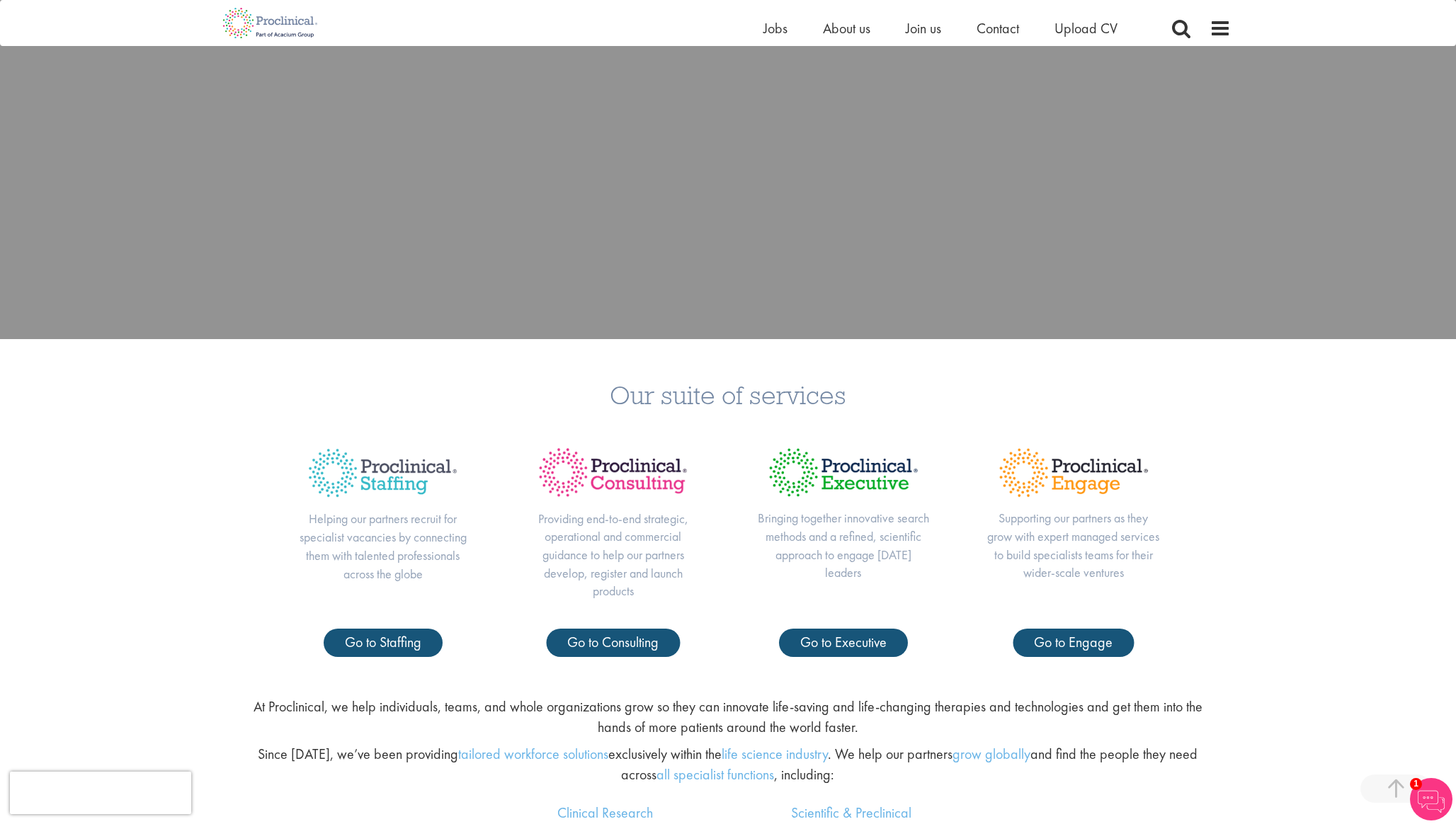
scroll to position [537, 0]
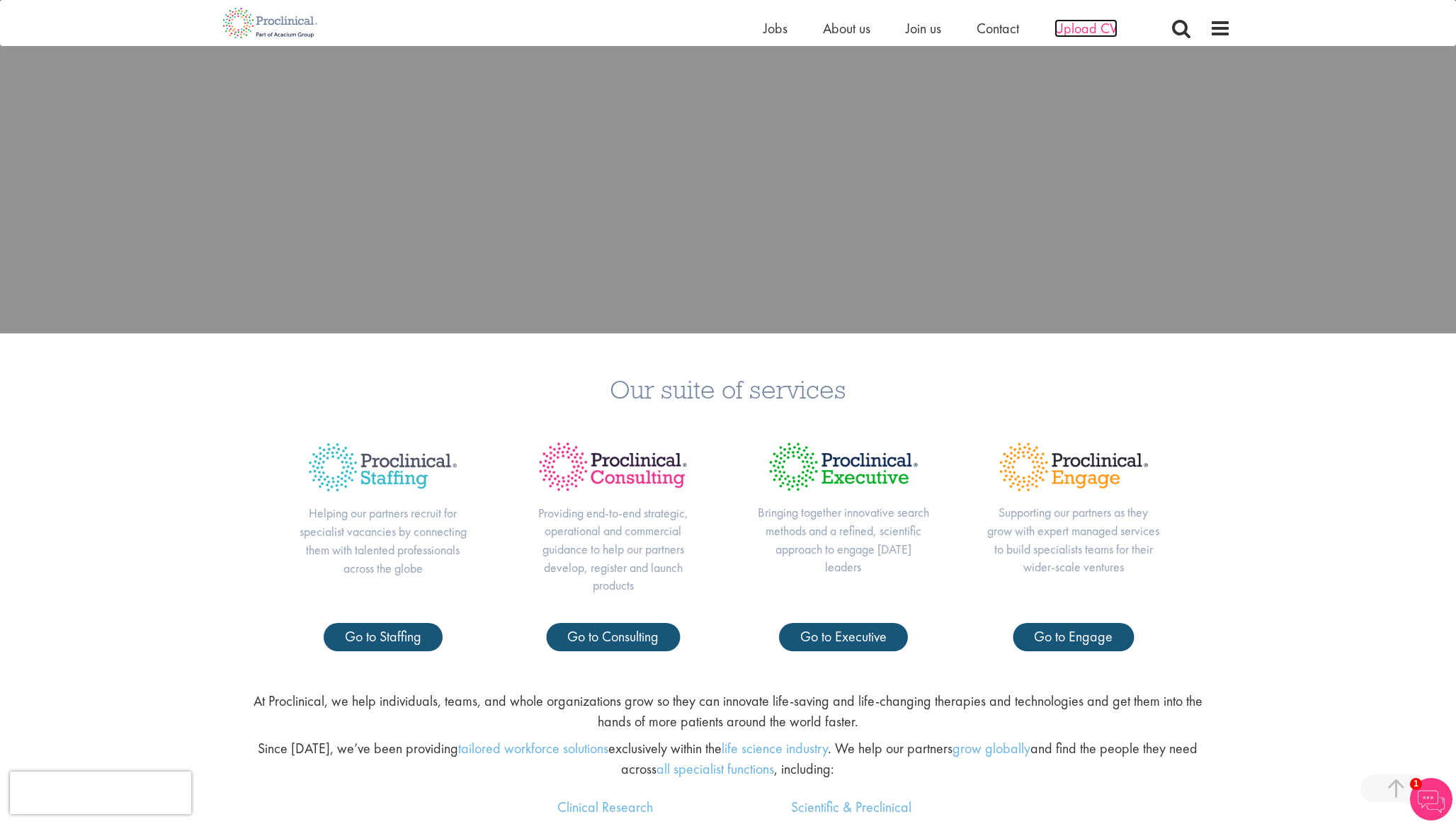
click at [1078, 30] on span "Upload CV" at bounding box center [1086, 28] width 63 height 18
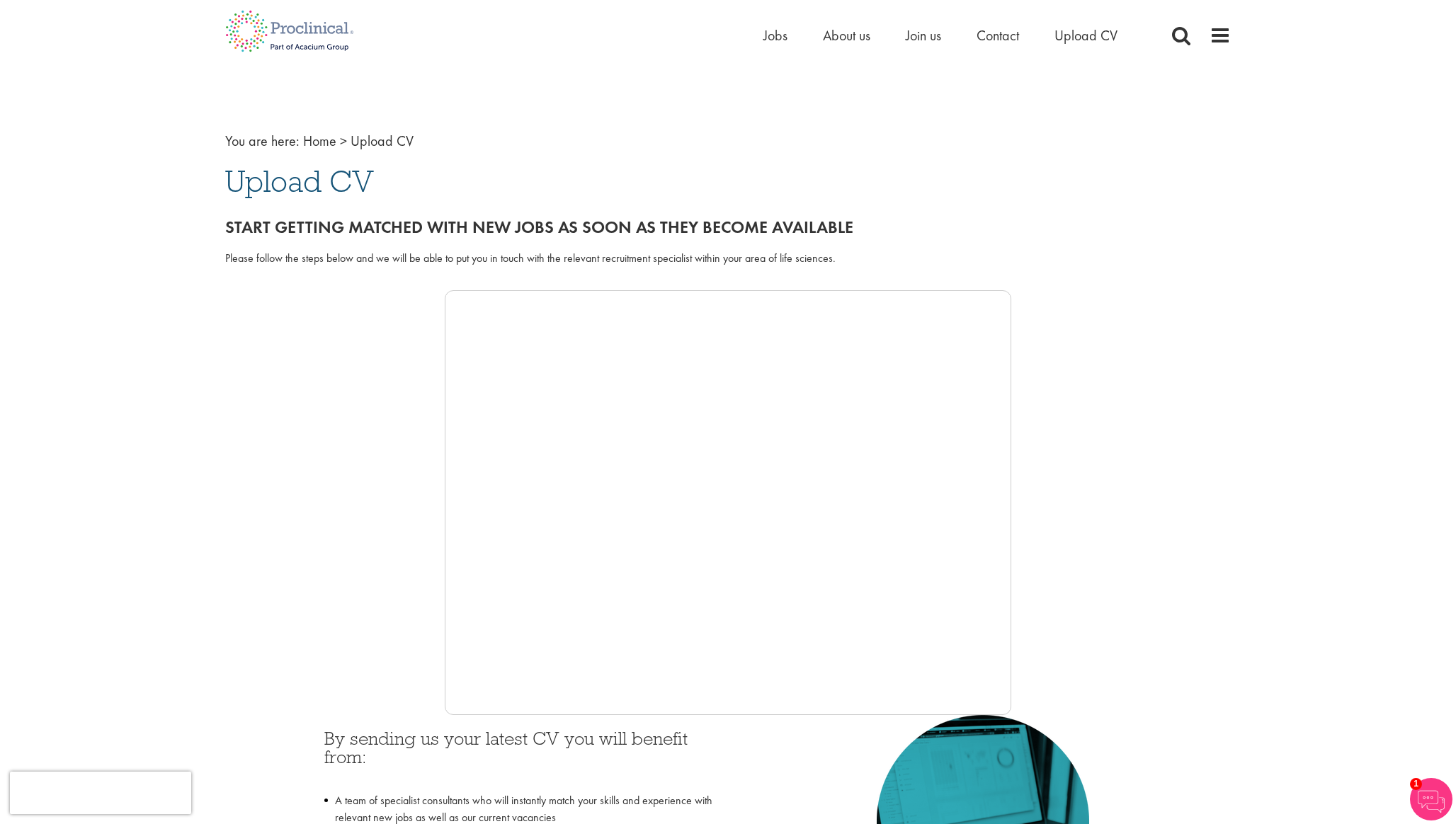
click at [329, 180] on span "Upload CV" at bounding box center [299, 182] width 149 height 38
click at [381, 141] on span "Upload CV" at bounding box center [382, 140] width 63 height 18
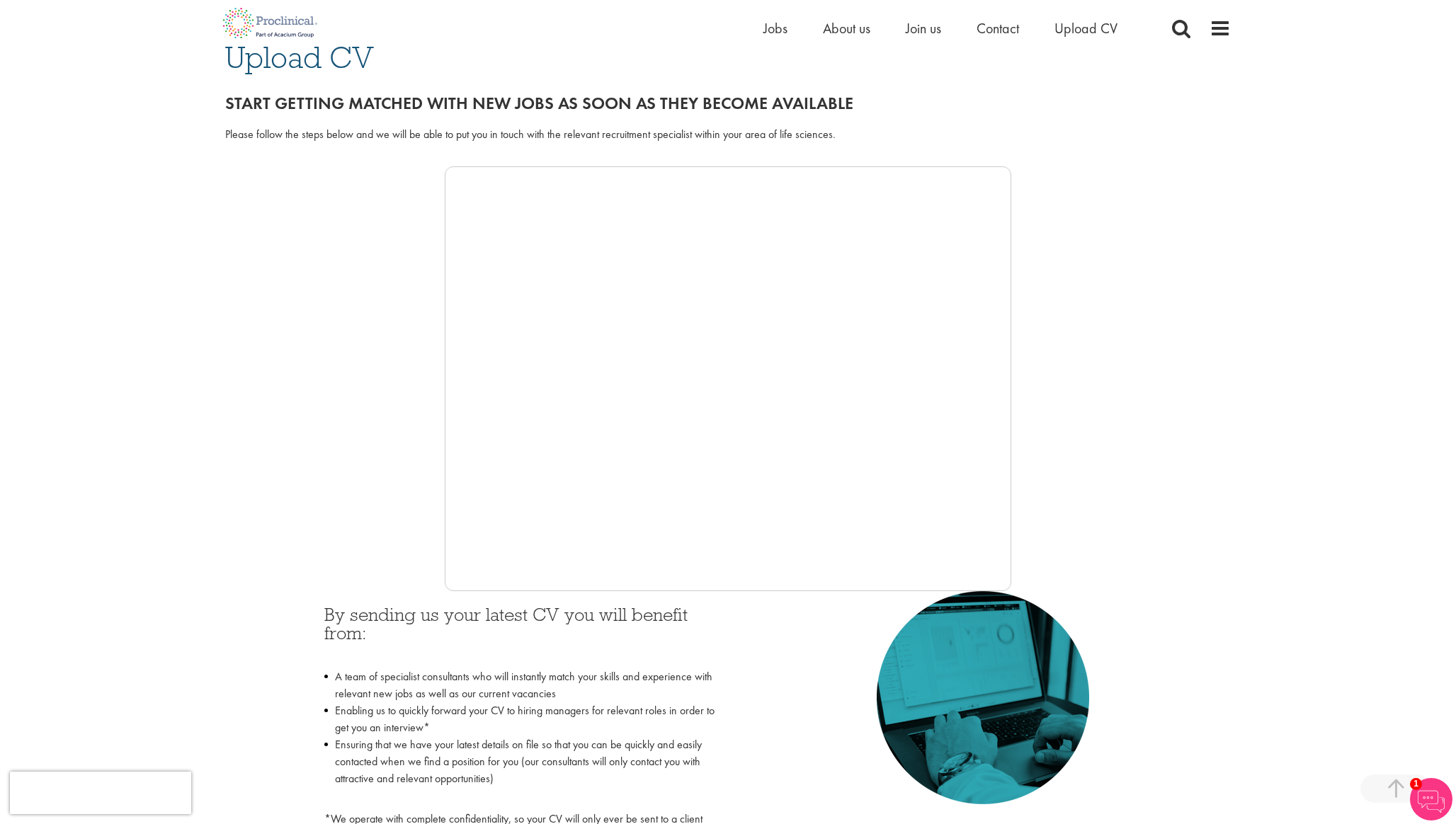
scroll to position [111, 0]
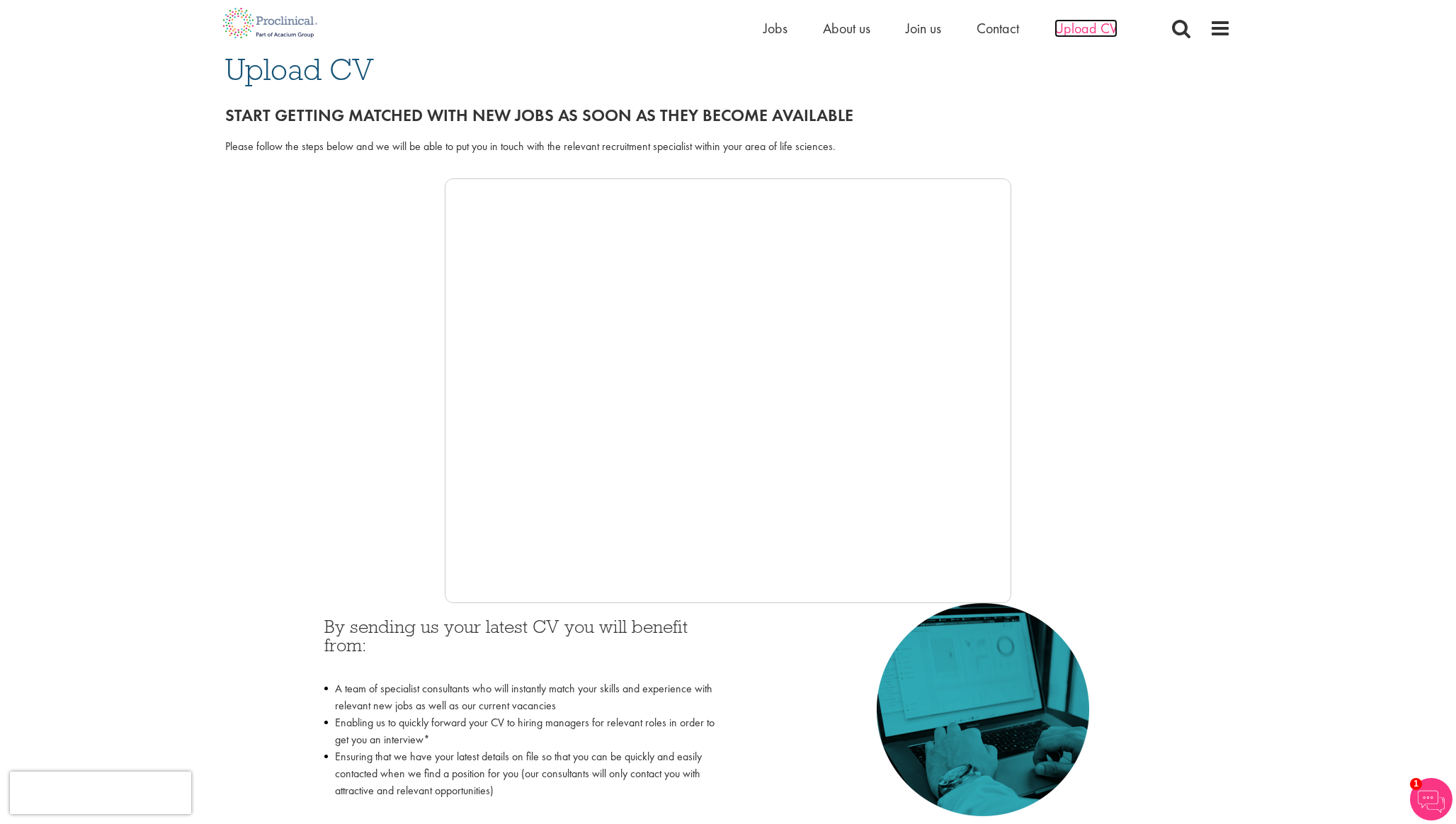
click at [1099, 25] on span "Upload CV" at bounding box center [1086, 28] width 63 height 18
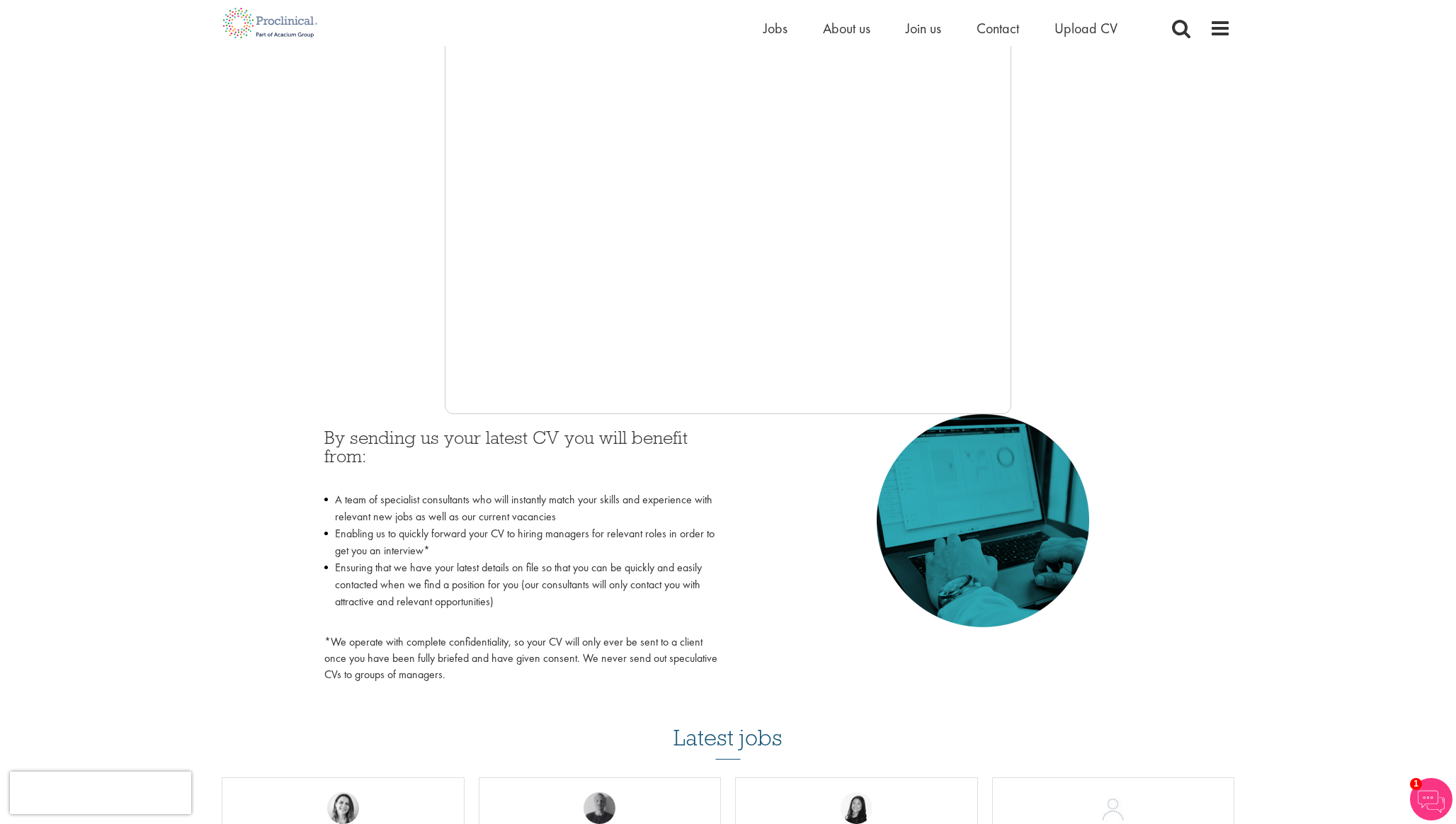
scroll to position [488, 0]
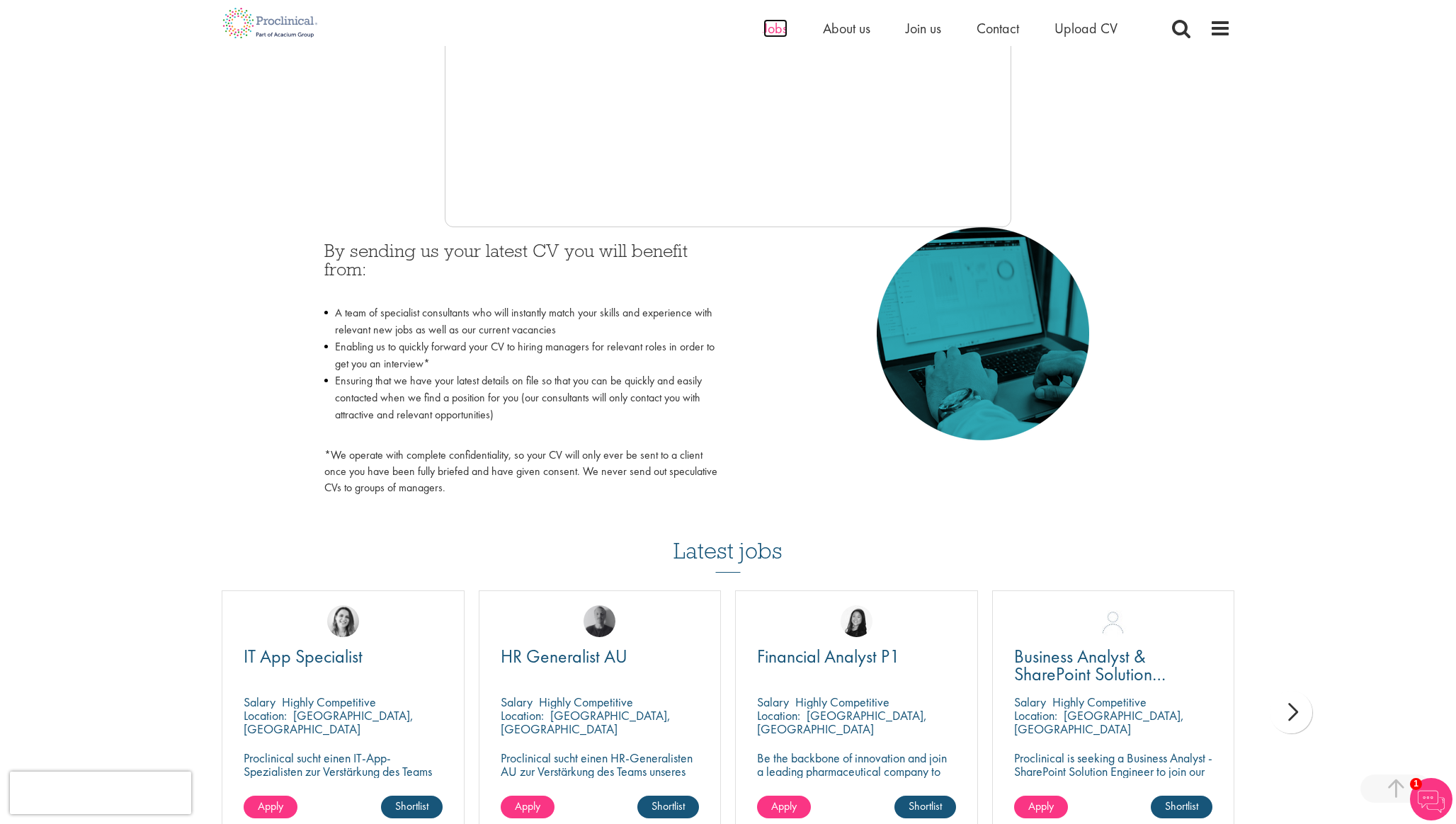
click at [769, 22] on span "Jobs" at bounding box center [775, 28] width 24 height 18
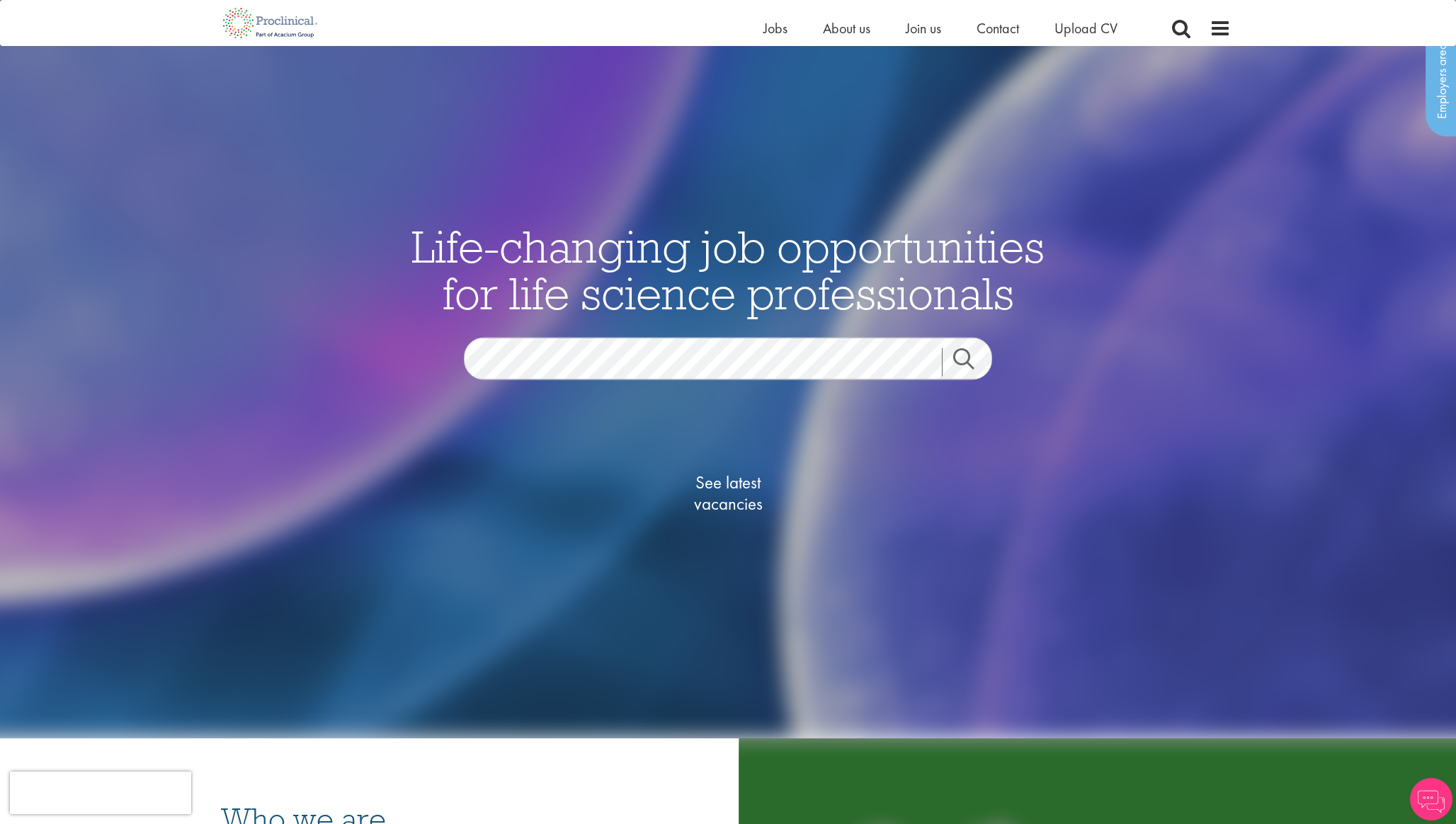
scroll to position [50, 0]
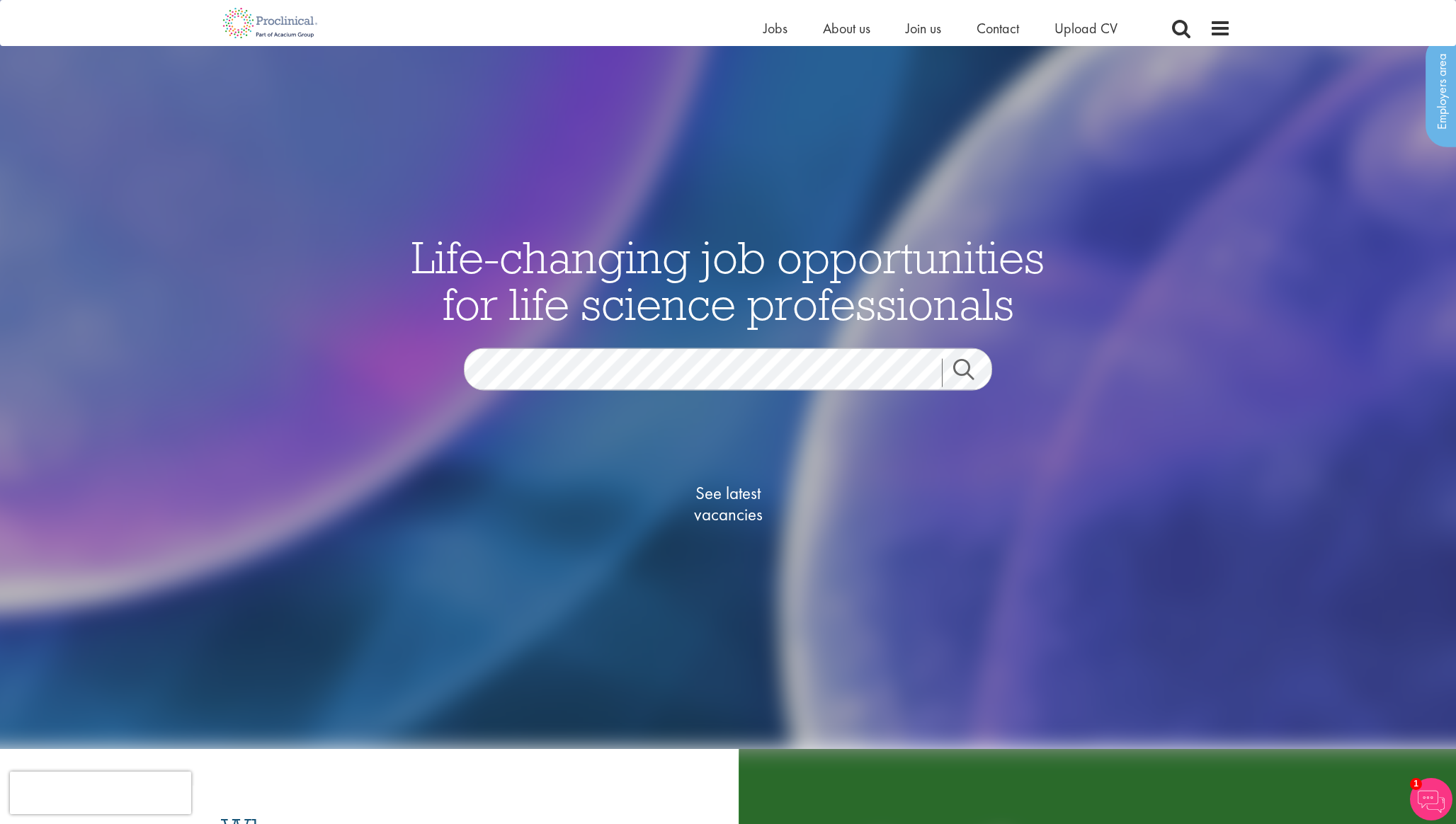
click at [959, 365] on link "Search" at bounding box center [973, 373] width 61 height 29
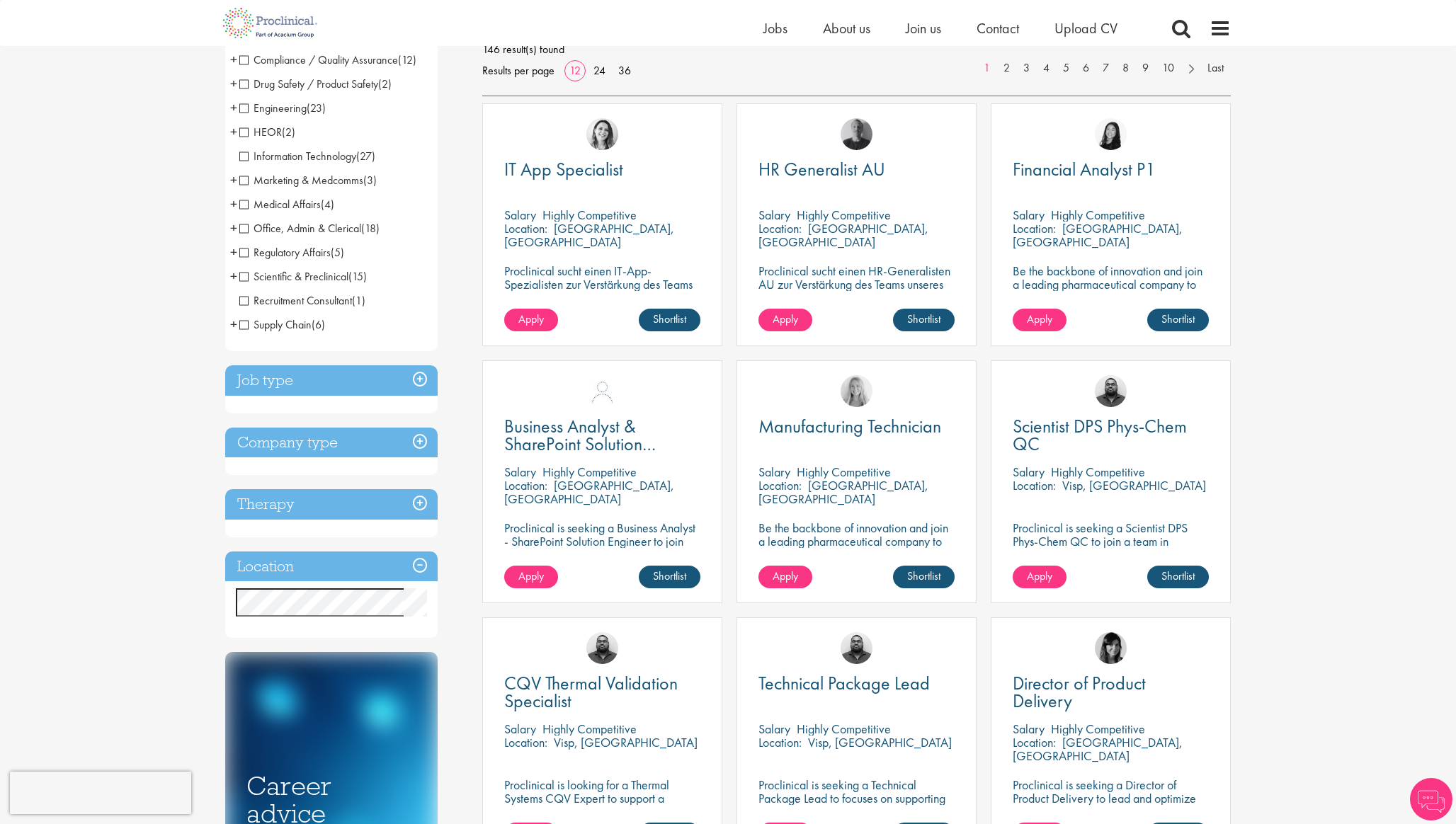
scroll to position [225, 0]
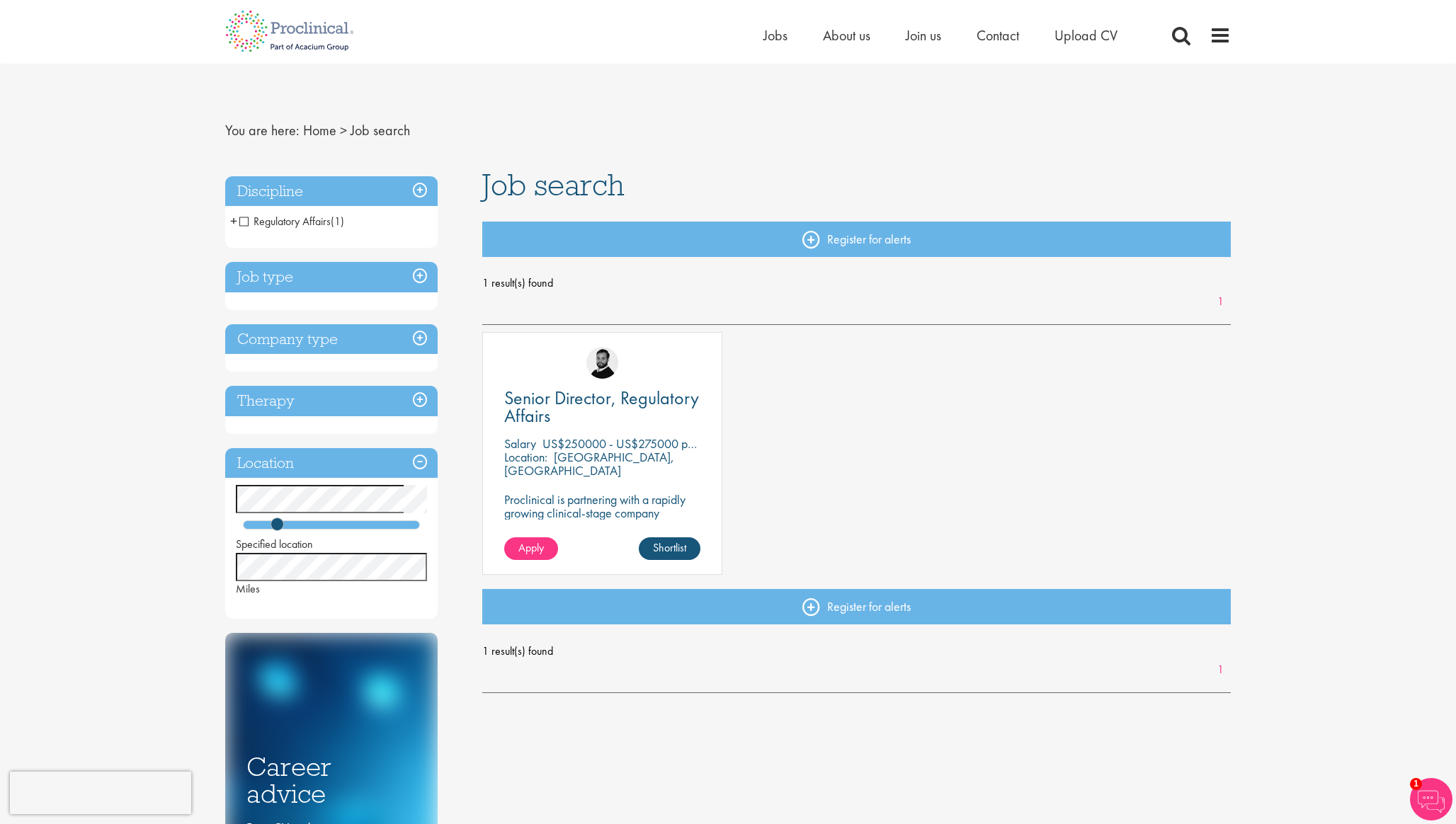
click at [674, 377] on div "[PERSON_NAME]" at bounding box center [602, 357] width 239 height 48
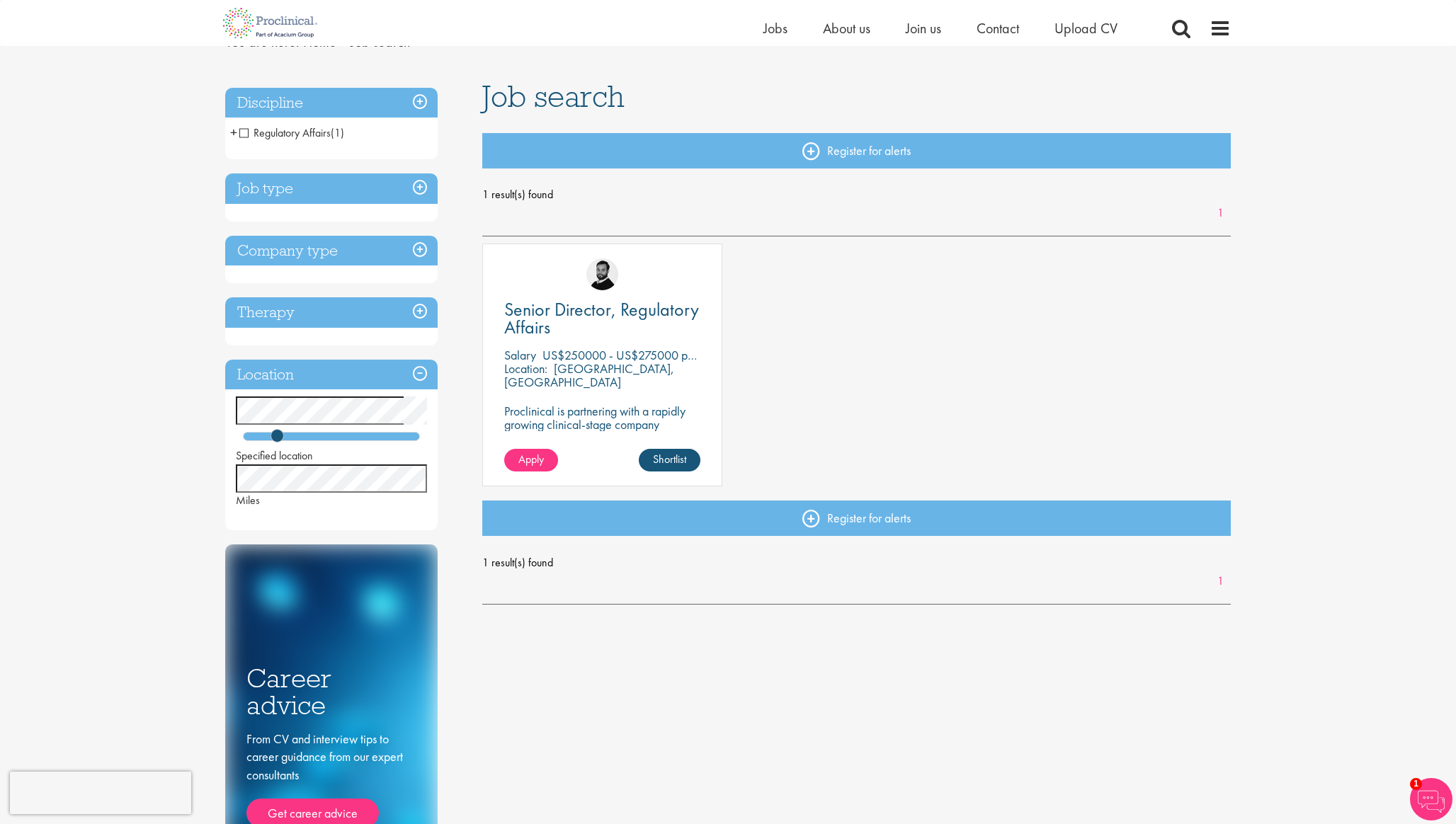
scroll to position [80, 0]
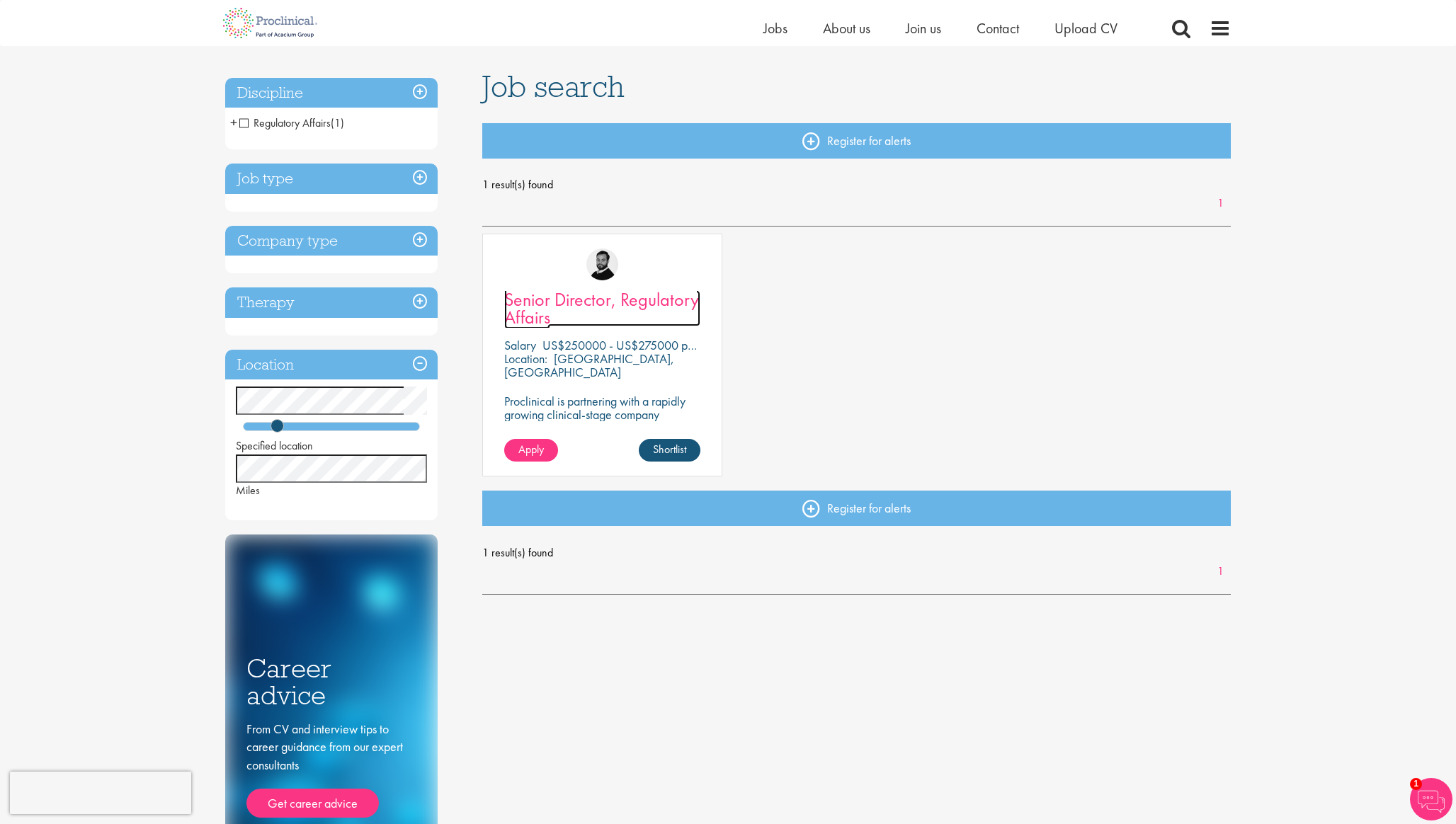
click at [577, 300] on span "Senior Director, Regulatory Affairs" at bounding box center [601, 308] width 195 height 41
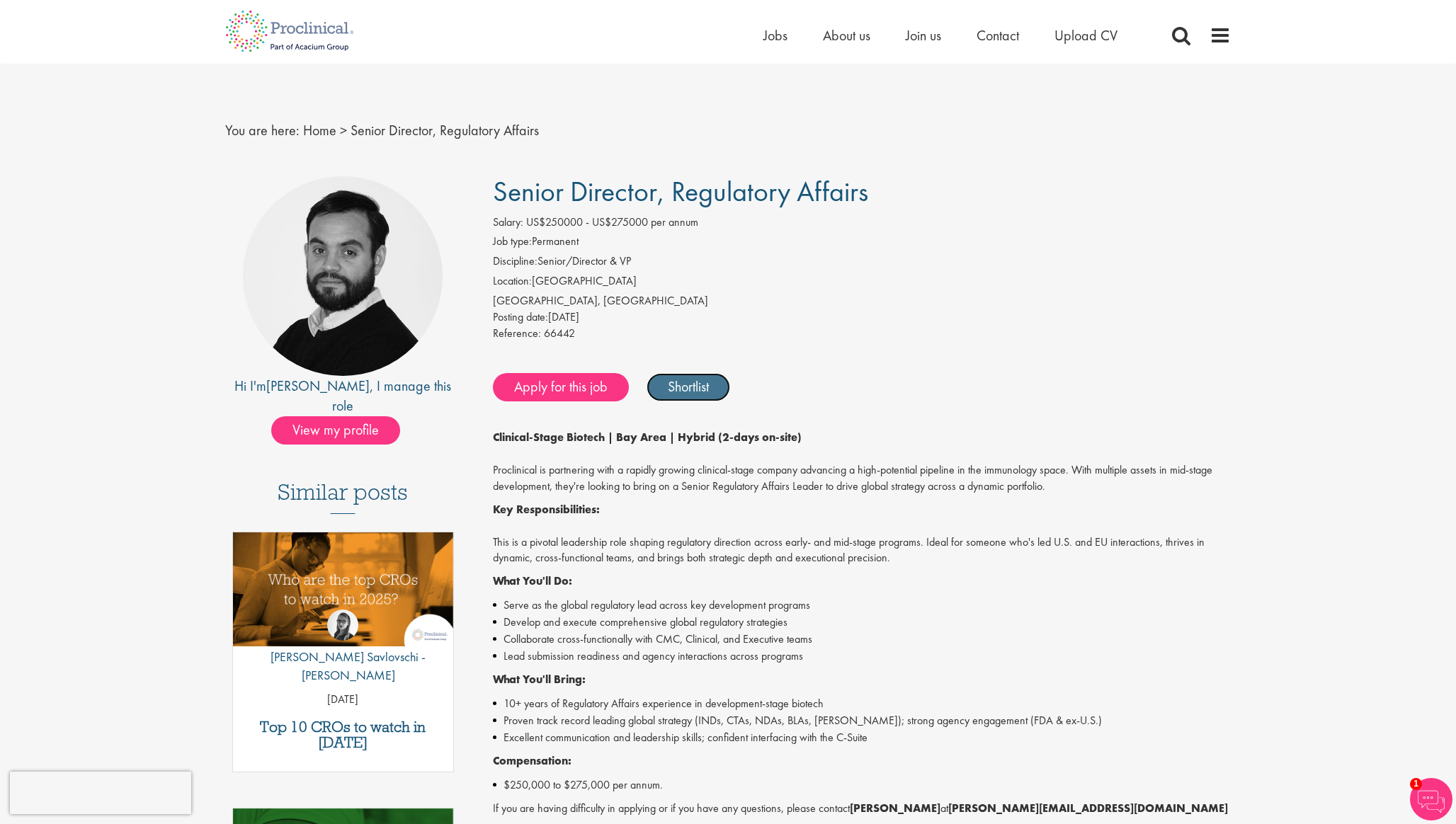
click at [695, 389] on link "Shortlist" at bounding box center [688, 388] width 84 height 29
click at [769, 35] on span "Jobs" at bounding box center [775, 35] width 24 height 18
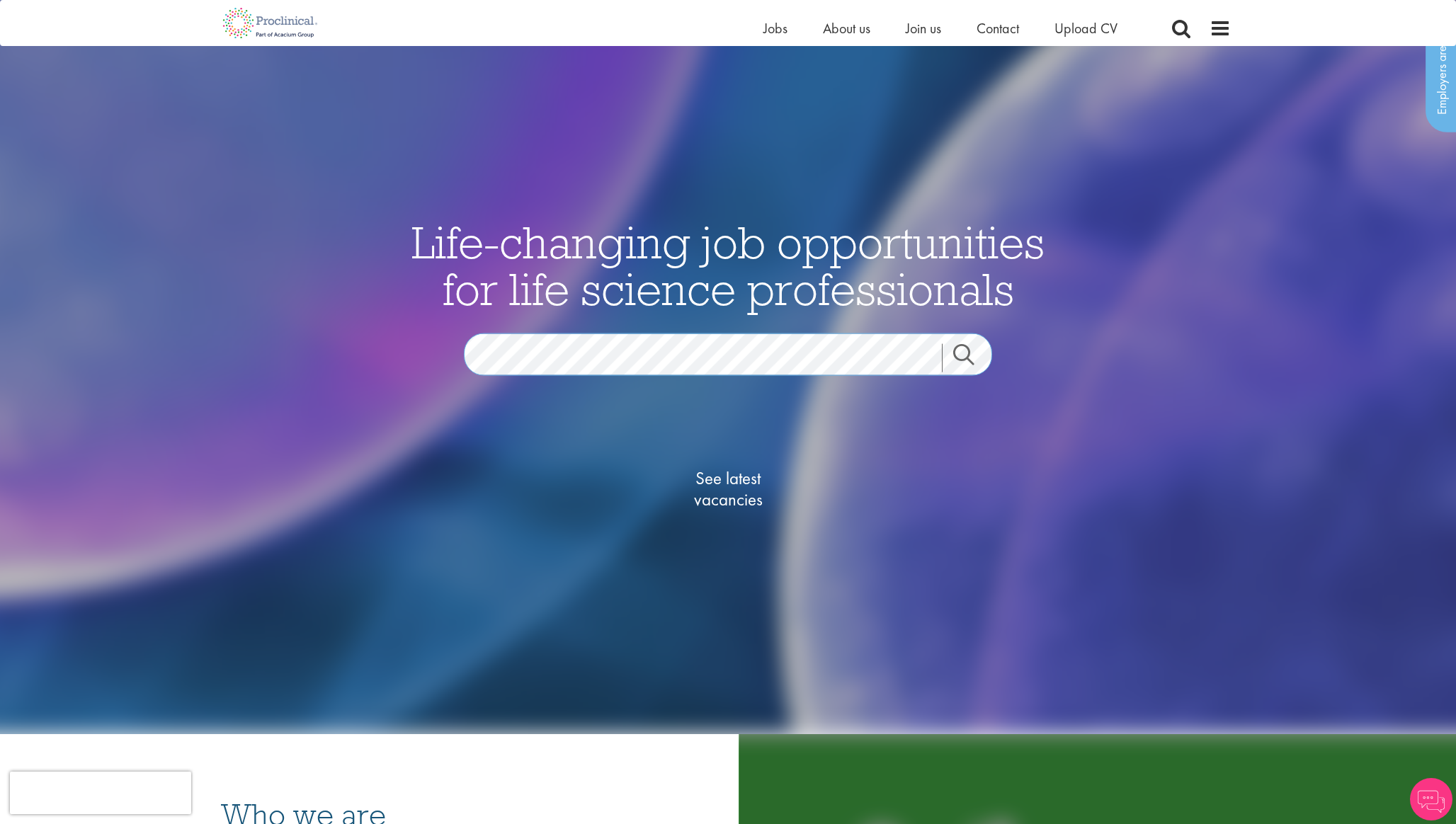
scroll to position [84, 0]
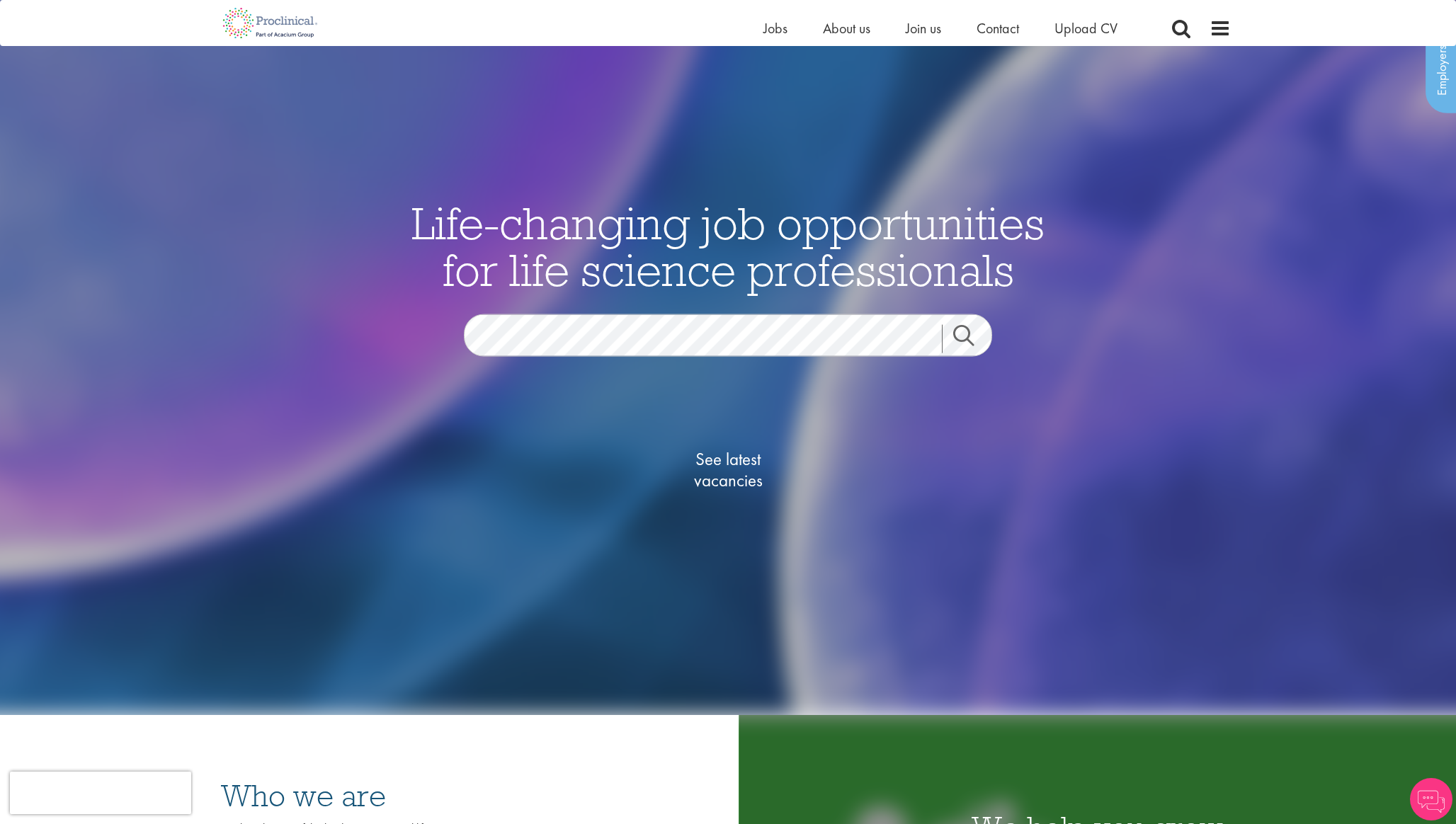
click at [968, 340] on link "Search" at bounding box center [973, 339] width 61 height 29
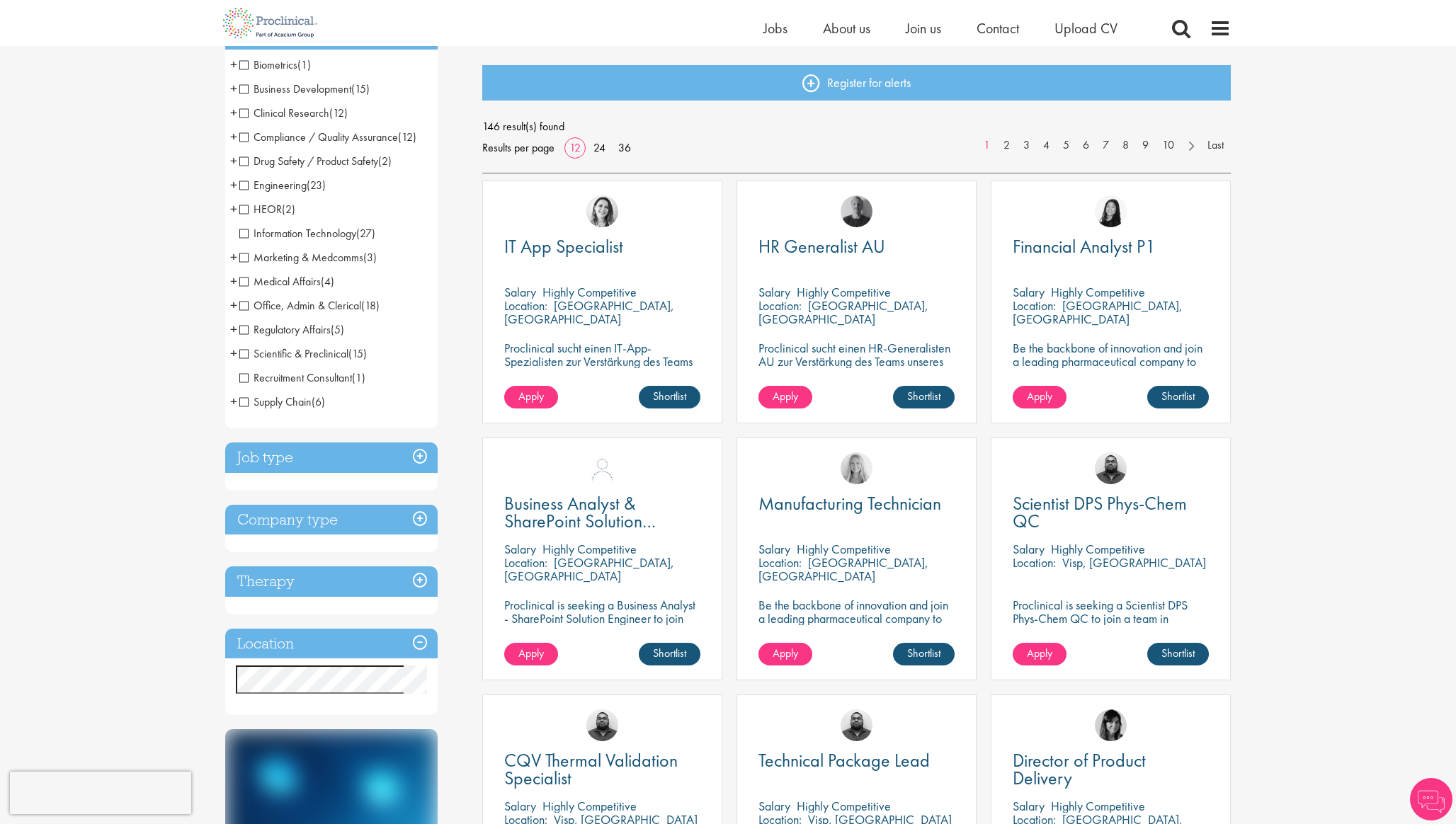
scroll to position [173, 0]
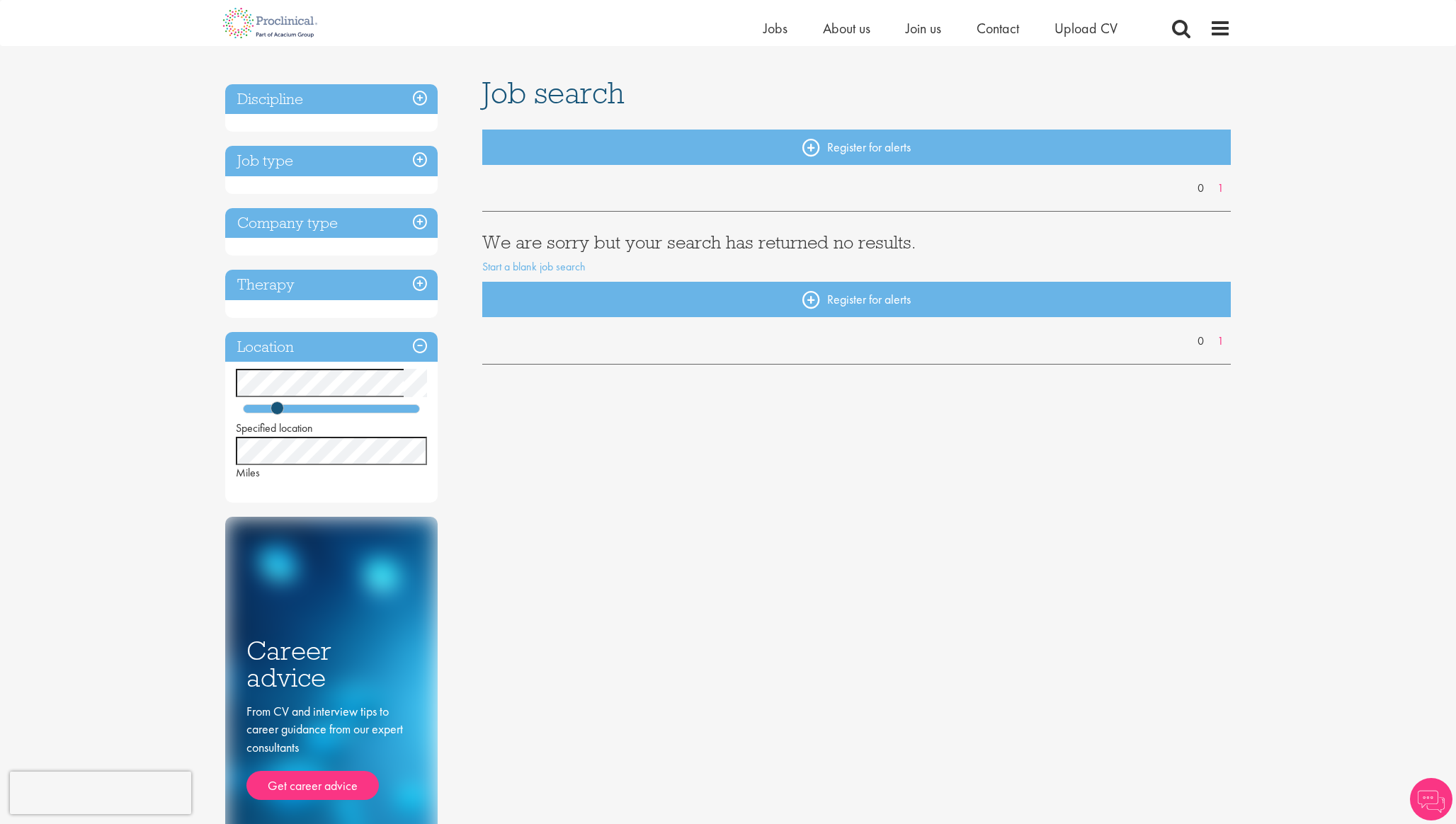
scroll to position [71, 0]
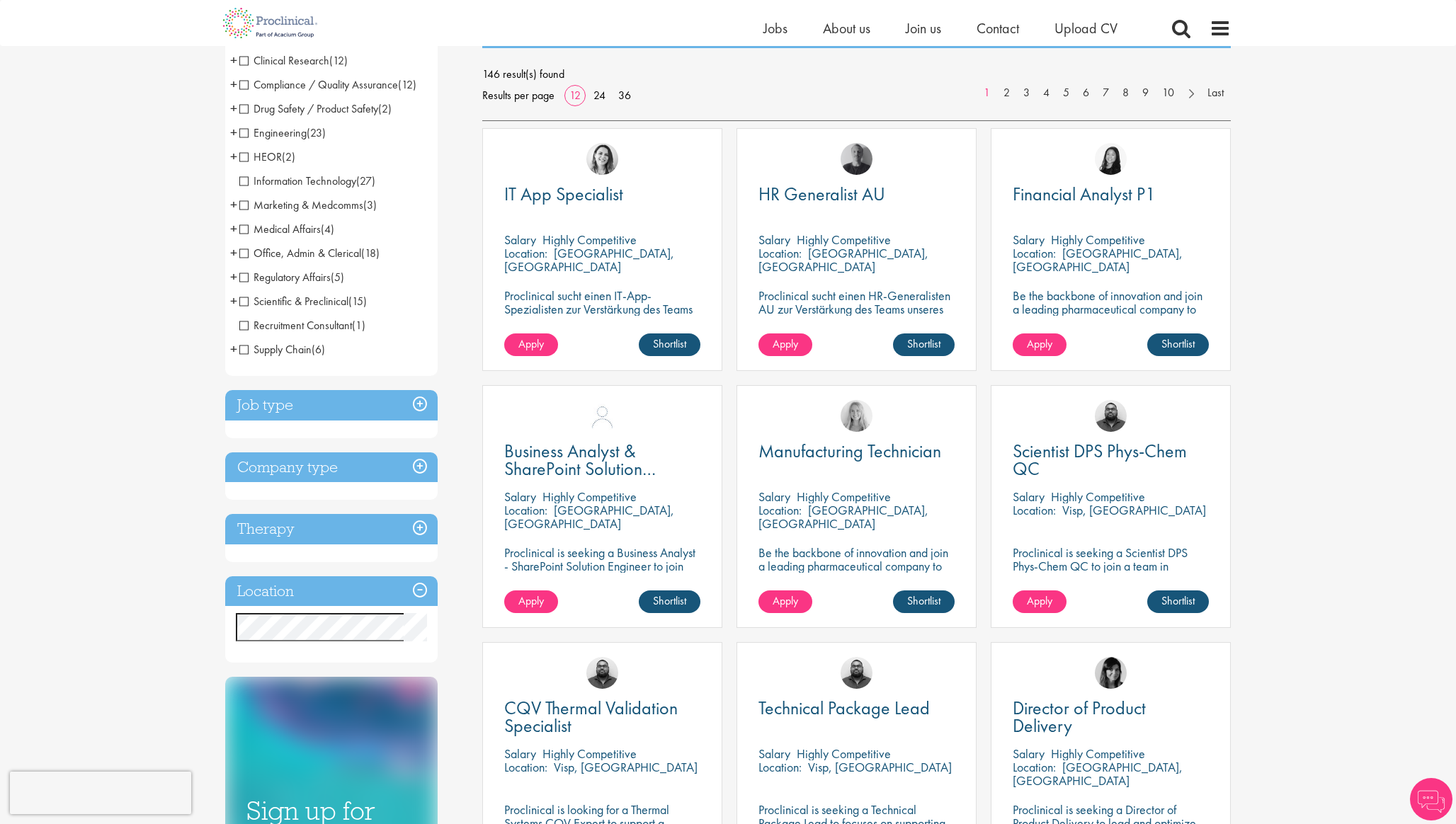
scroll to position [195, 0]
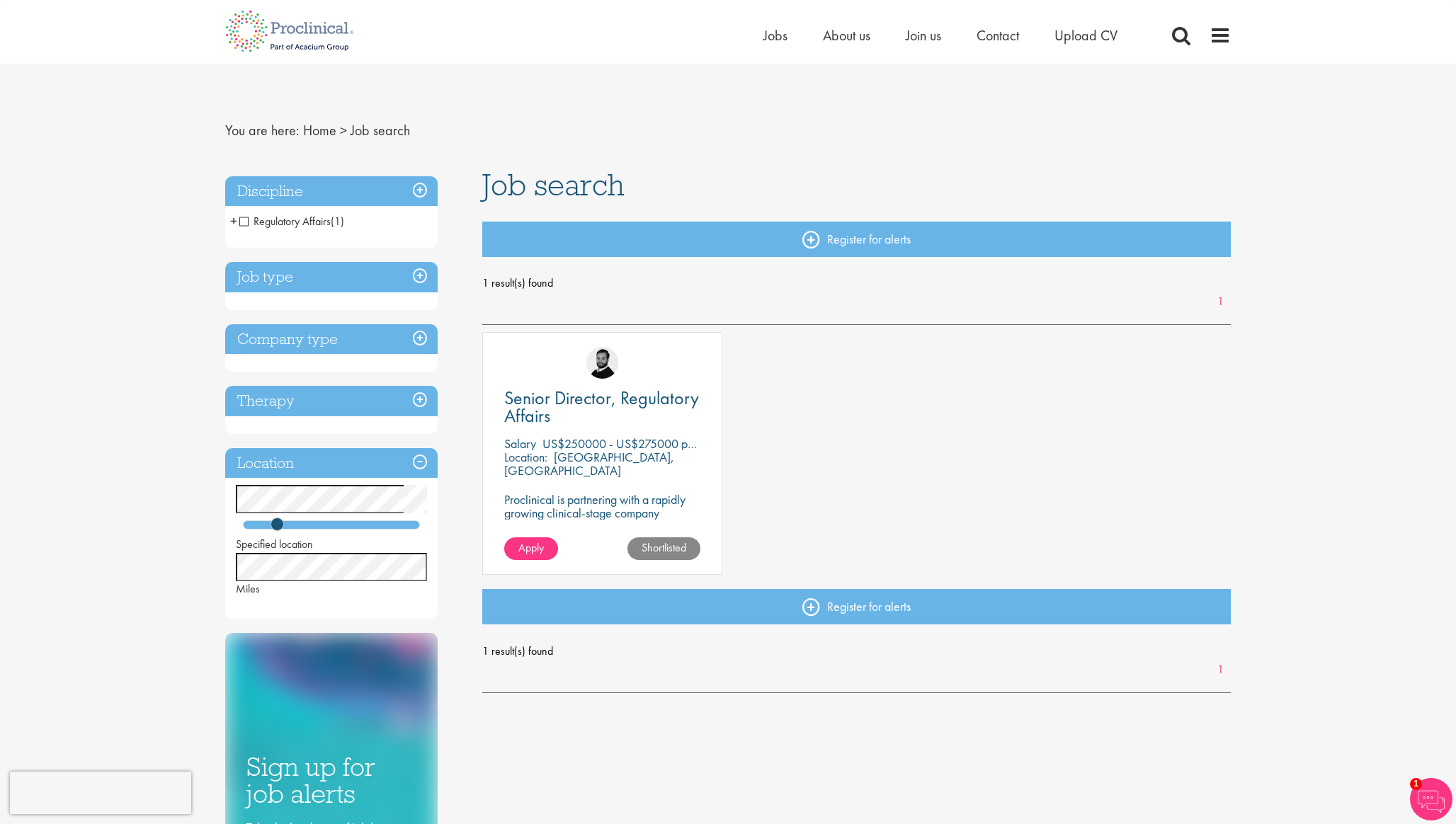
click at [316, 398] on h3 "Therapy" at bounding box center [331, 401] width 213 height 30
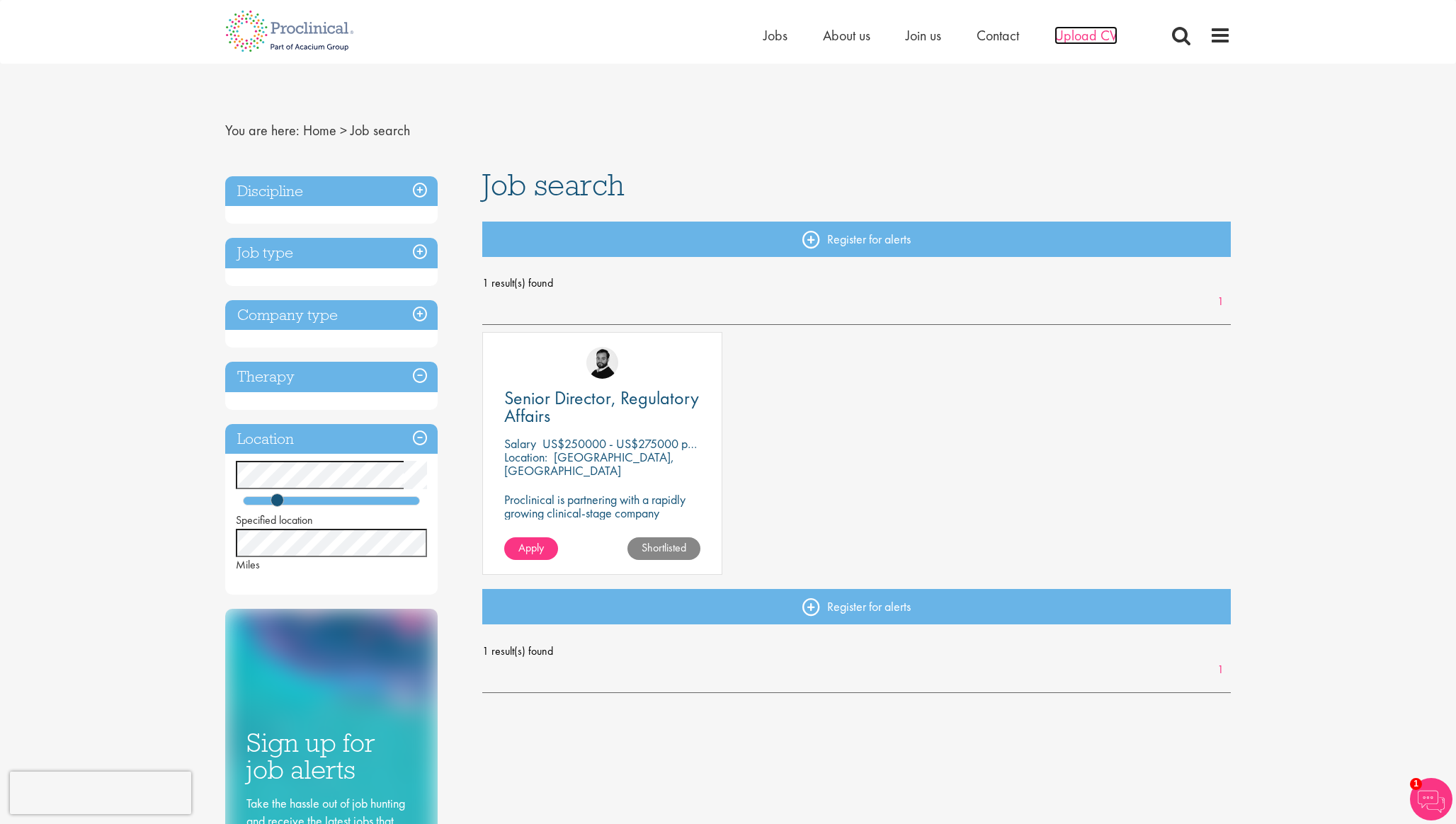
click at [1104, 31] on span "Upload CV" at bounding box center [1086, 35] width 63 height 18
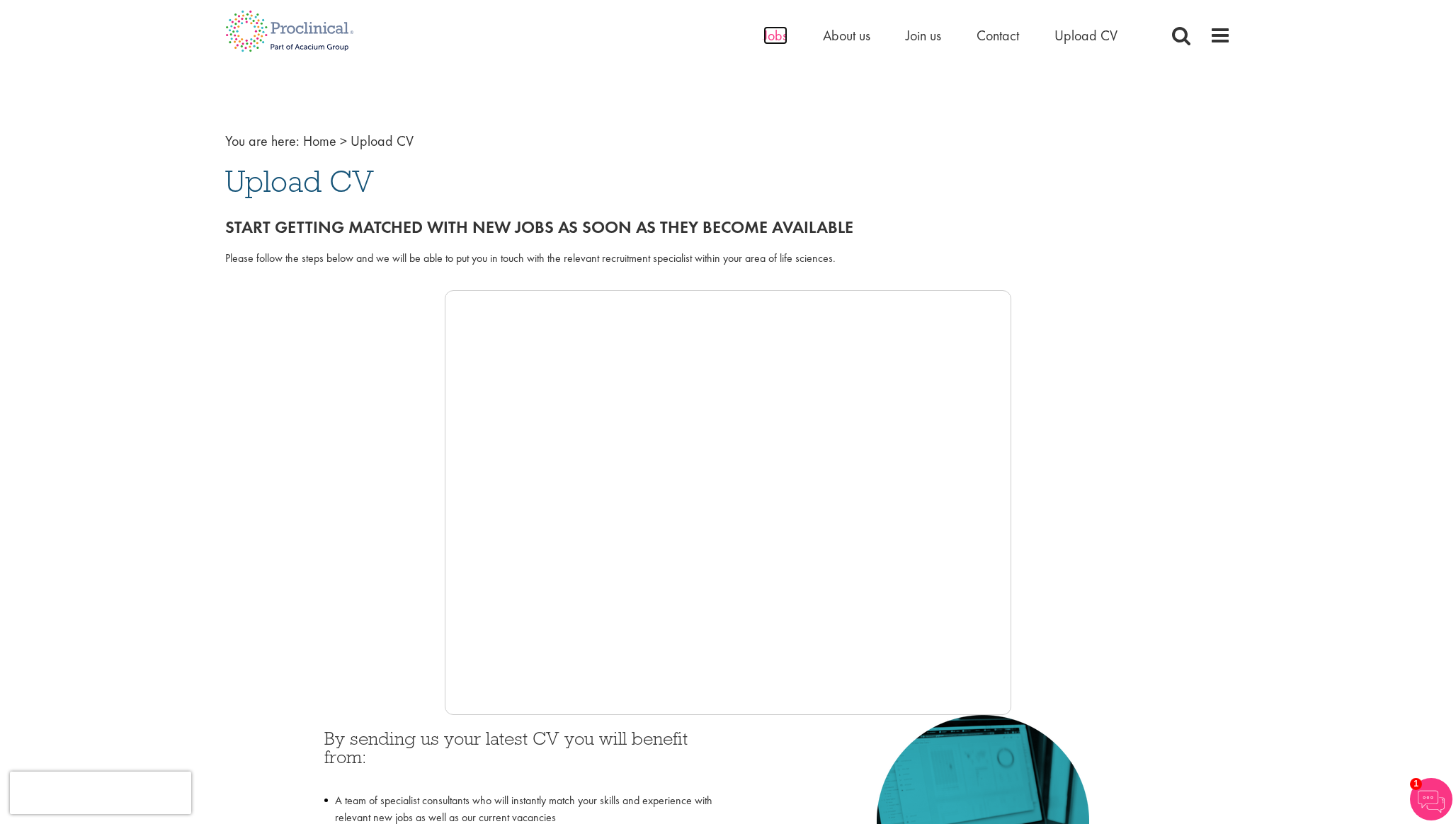
click at [777, 41] on span "Jobs" at bounding box center [775, 35] width 24 height 18
